Goal: Task Accomplishment & Management: Manage account settings

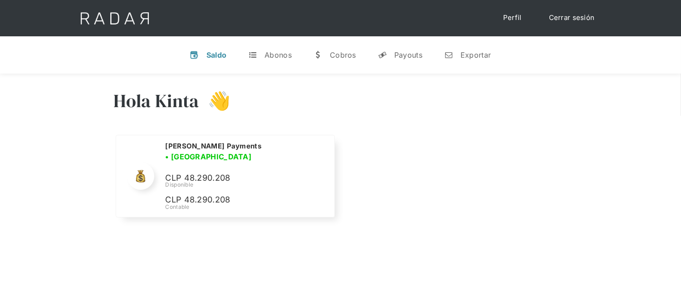
click at [567, 19] on link "Cerrar sesión" at bounding box center [572, 18] width 64 height 18
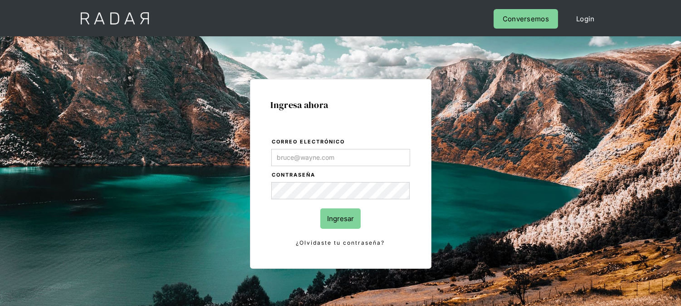
type input "[EMAIL_ADDRESS][DOMAIN_NAME]"
click at [329, 220] on input "Ingresar" at bounding box center [340, 218] width 40 height 20
